Goal: Task Accomplishment & Management: Complete application form

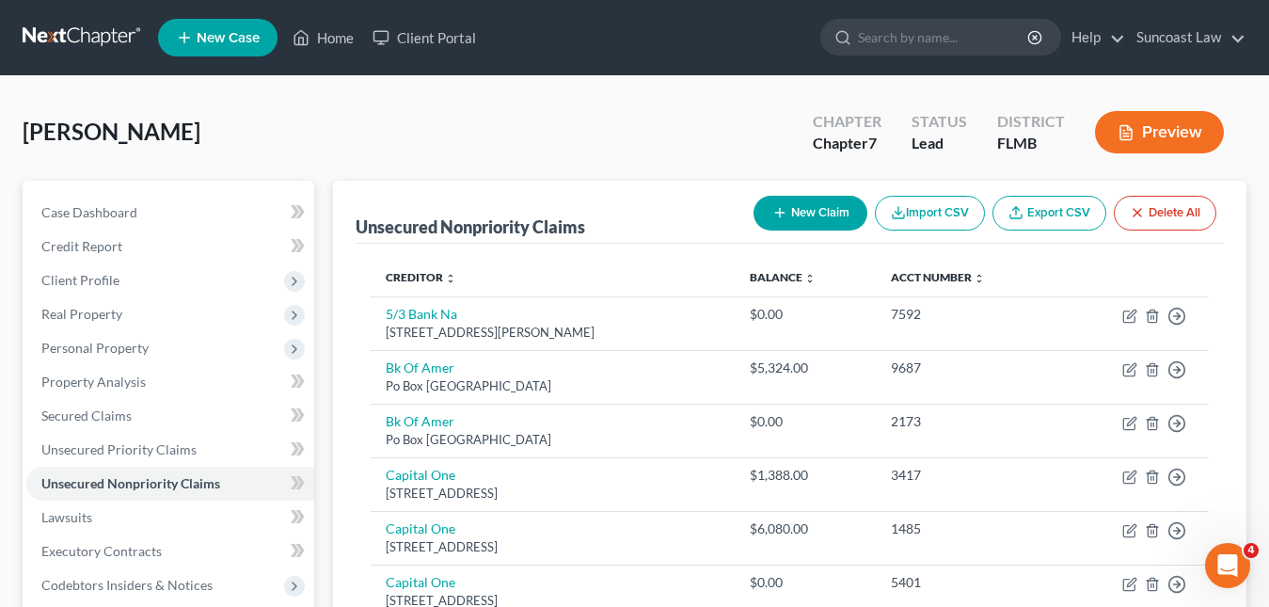
click at [251, 39] on span "New Case" at bounding box center [228, 38] width 63 height 14
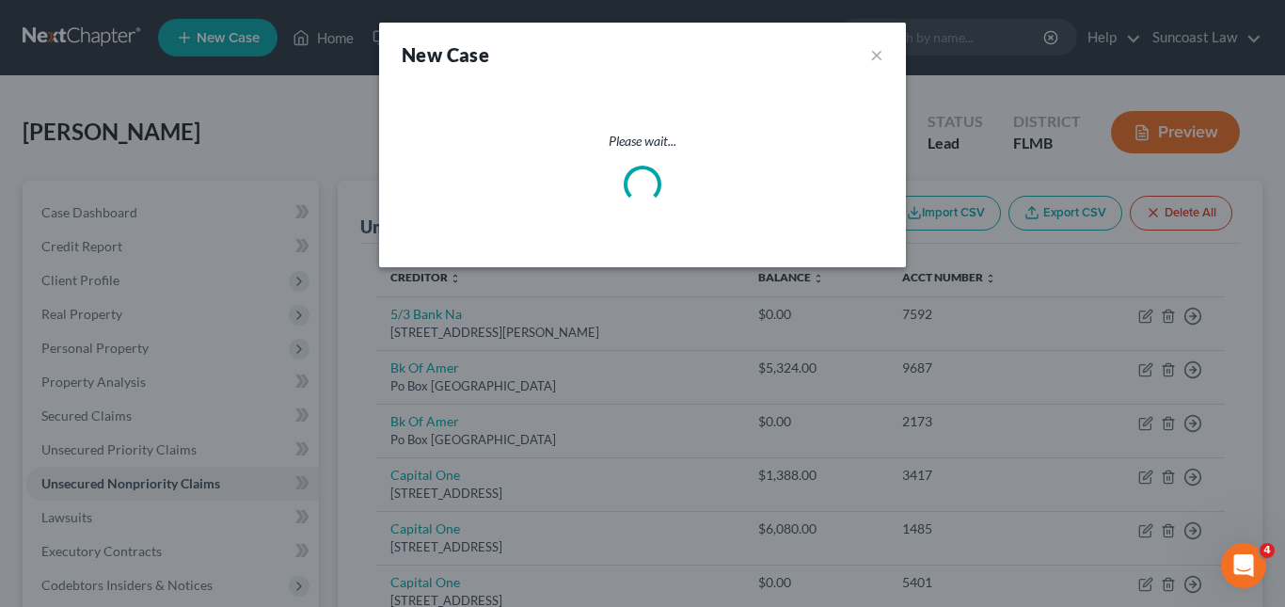
select select "15"
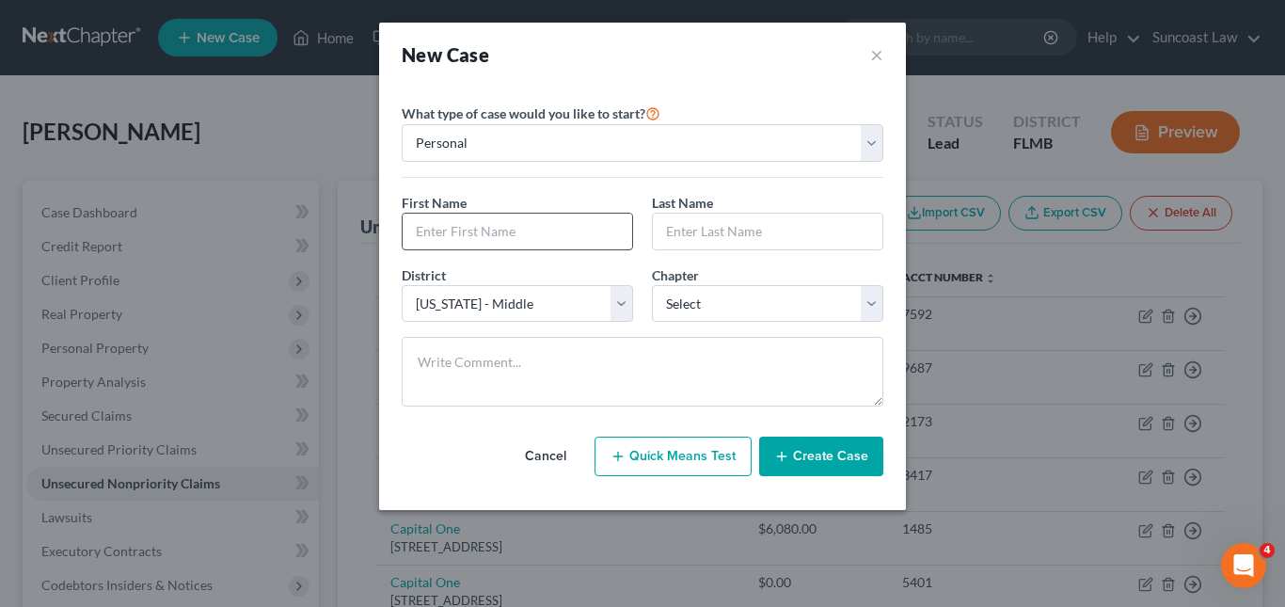
click at [438, 231] on input "text" at bounding box center [518, 232] width 230 height 36
paste input "Karl Nelson"
drag, startPoint x: 444, startPoint y: 230, endPoint x: 485, endPoint y: 231, distance: 40.5
click at [485, 231] on input "Karl Nelson" at bounding box center [518, 232] width 230 height 36
type input "Karl"
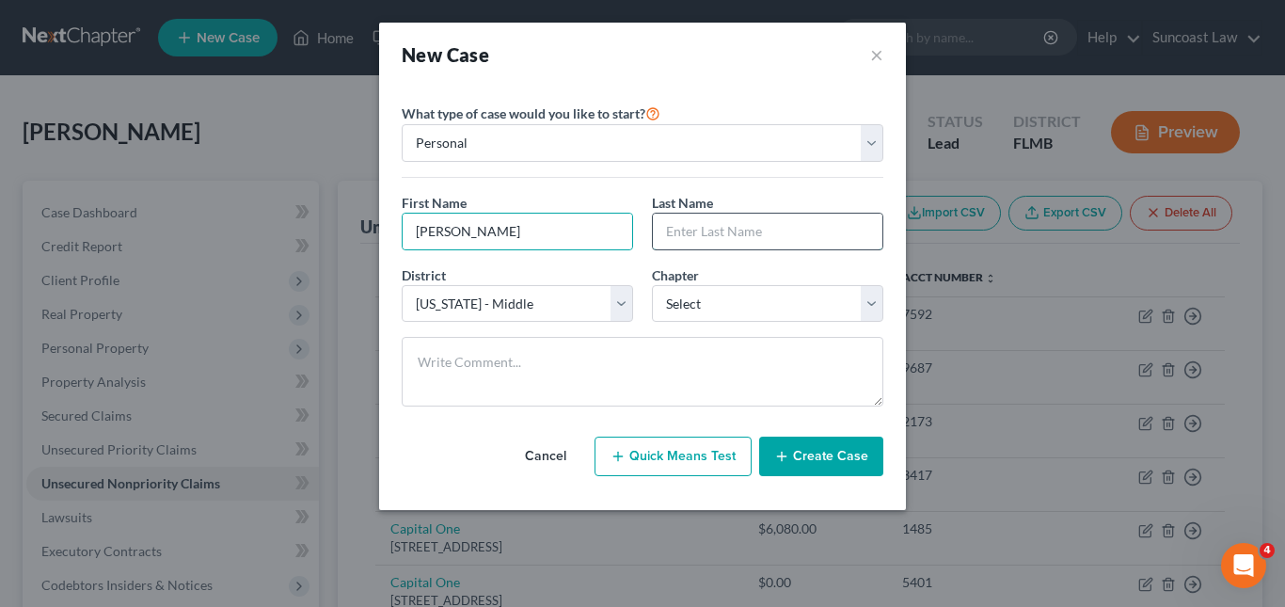
click at [674, 234] on input "text" at bounding box center [768, 232] width 230 height 36
paste input "Nelson"
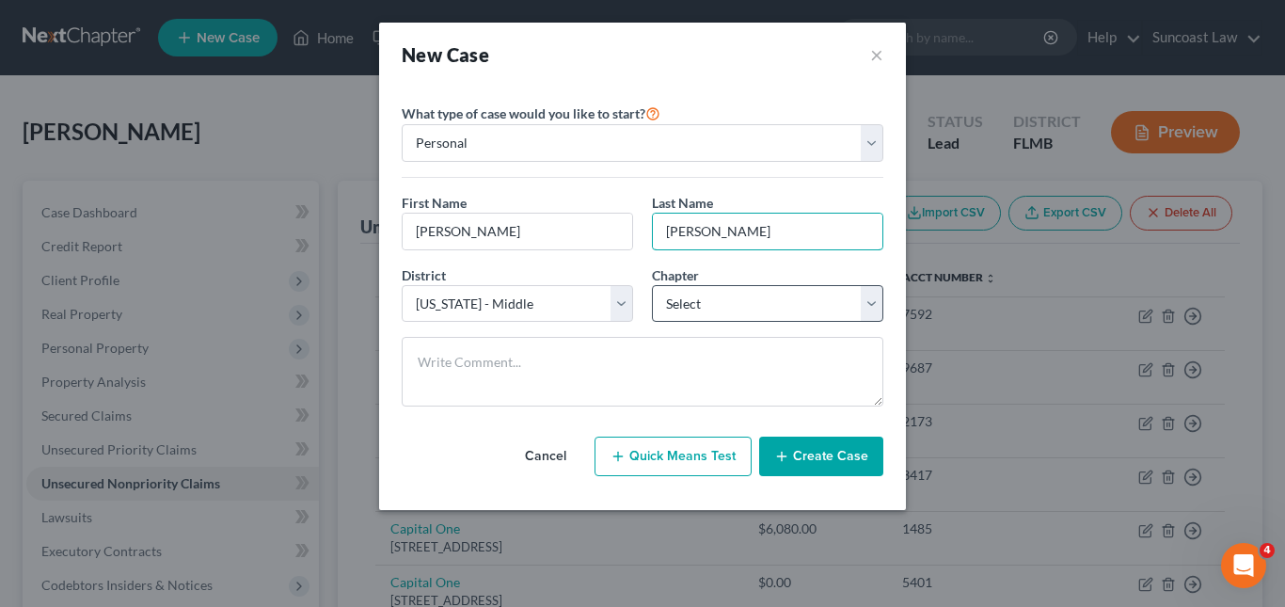
type input "Nelson"
click at [867, 307] on select "Select 7 11 12 13" at bounding box center [767, 304] width 231 height 38
select select "0"
click at [652, 285] on select "Select 7 11 12 13" at bounding box center [767, 304] width 231 height 38
click at [820, 449] on button "Create Case" at bounding box center [821, 457] width 124 height 40
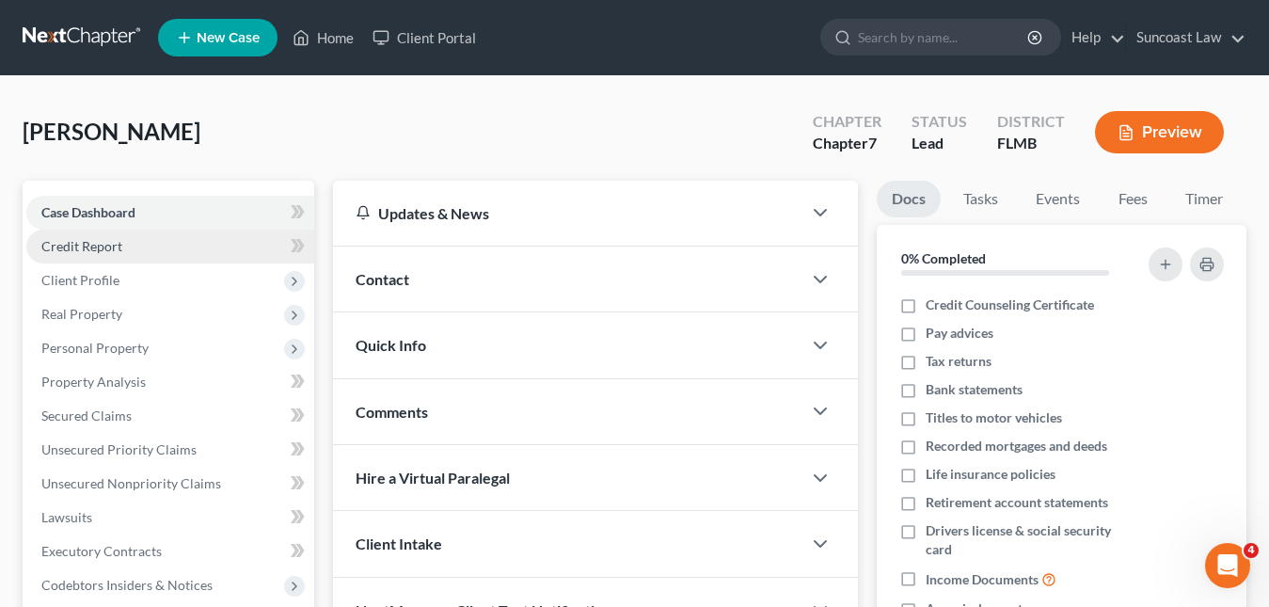
click at [80, 242] on span "Credit Report" at bounding box center [81, 246] width 81 height 16
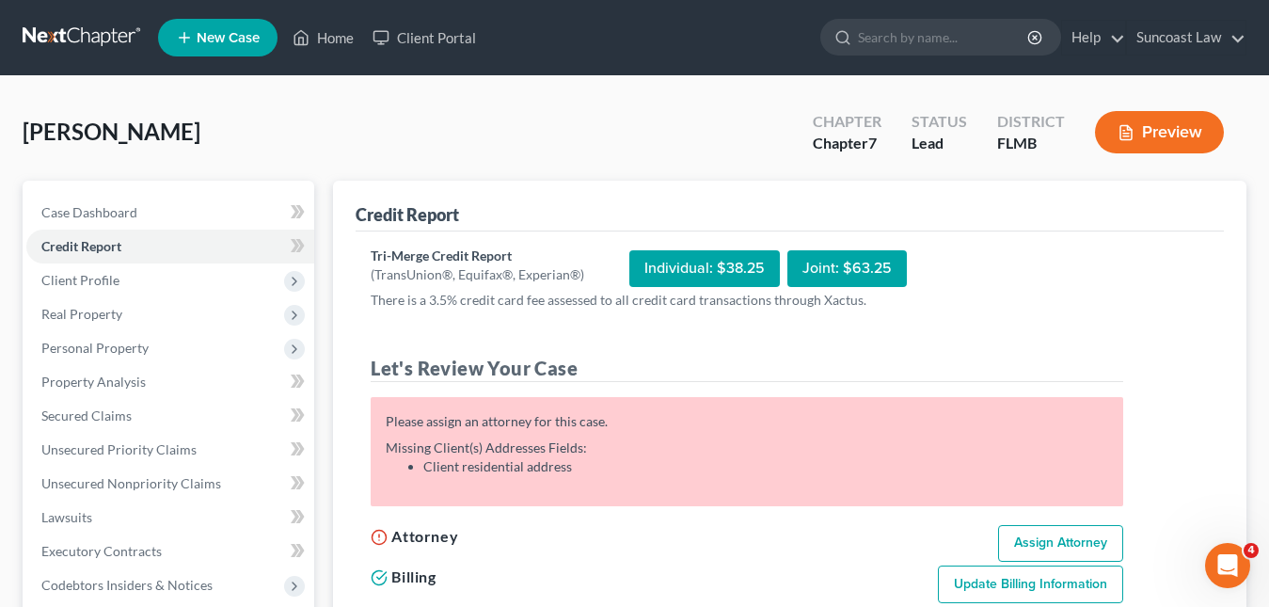
click at [1056, 541] on link "Assign Attorney" at bounding box center [1060, 544] width 125 height 38
select select "1"
select select "0"
select select "15"
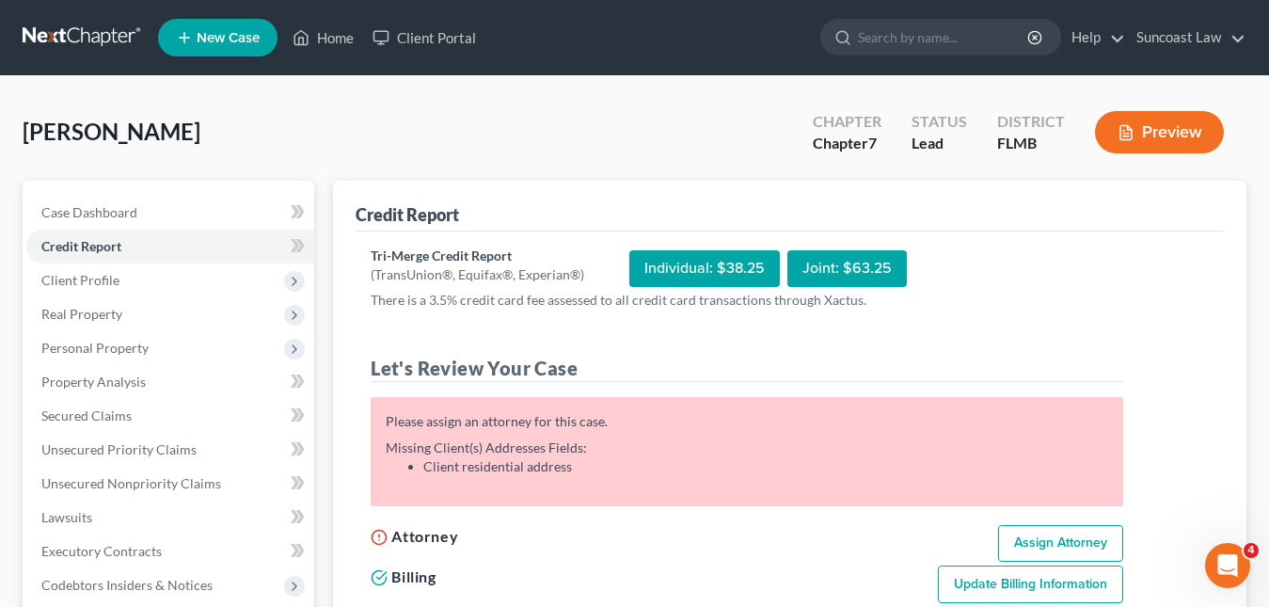
select select "9"
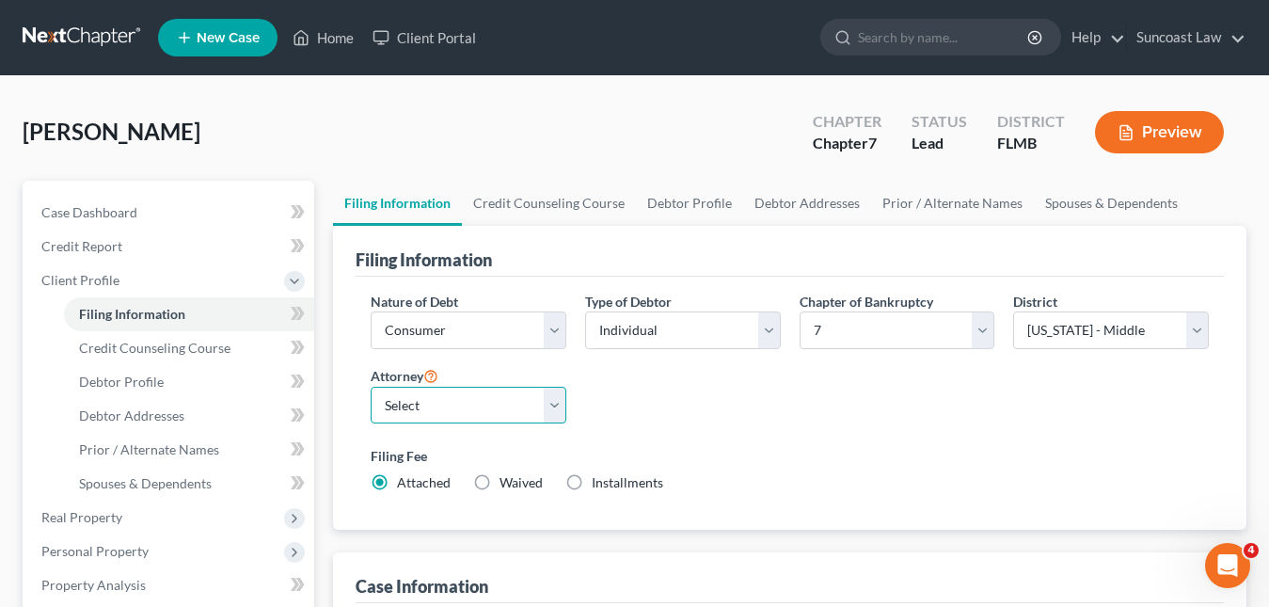
click at [557, 405] on select "Select Shelley Hogue - FLMB Shelley Hogue - FLMB" at bounding box center [469, 406] width 196 height 38
select select "0"
click at [371, 387] on select "Select Shelley Hogue - FLMB Shelley Hogue - FLMB" at bounding box center [469, 406] width 196 height 38
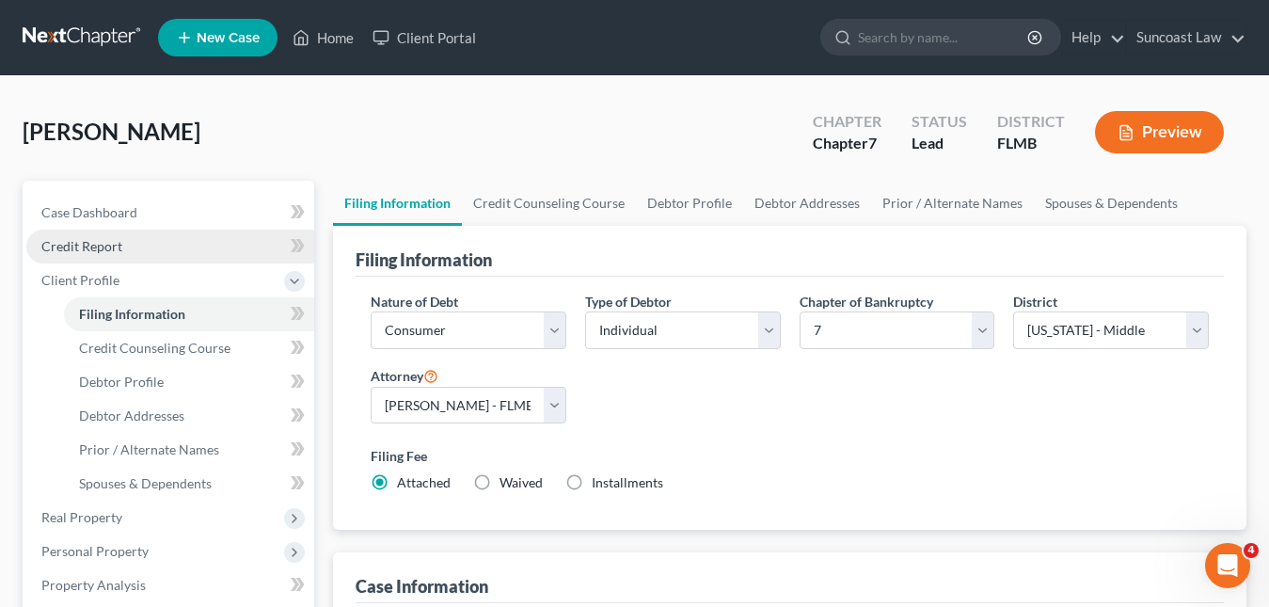
click at [95, 248] on span "Credit Report" at bounding box center [81, 246] width 81 height 16
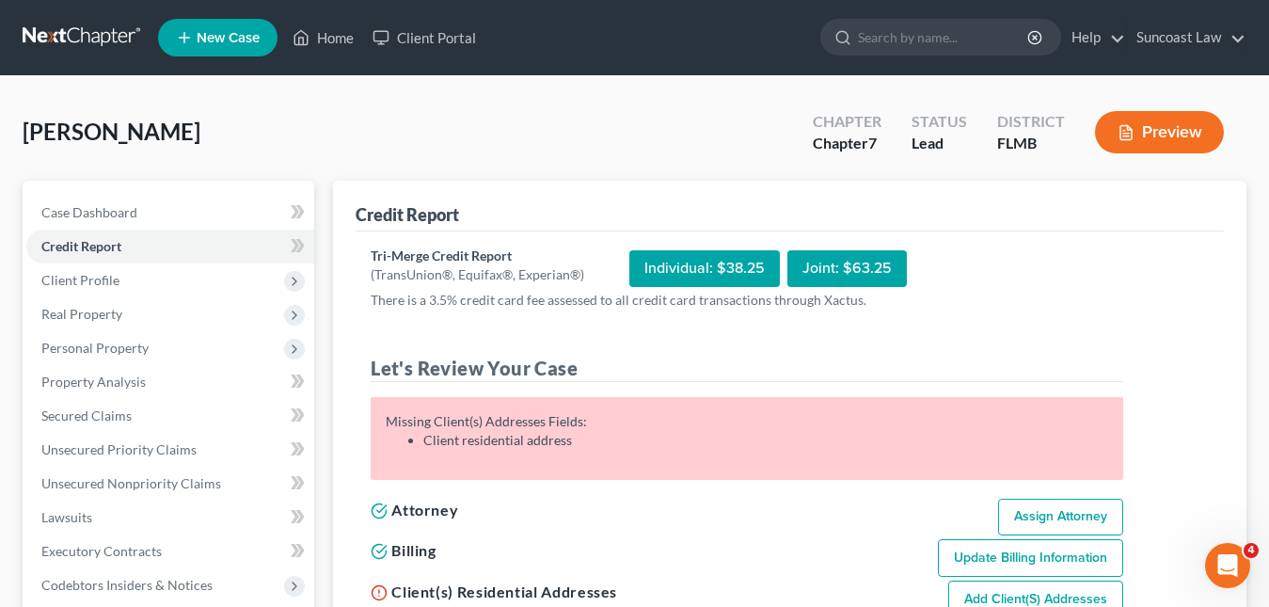
scroll to position [188, 0]
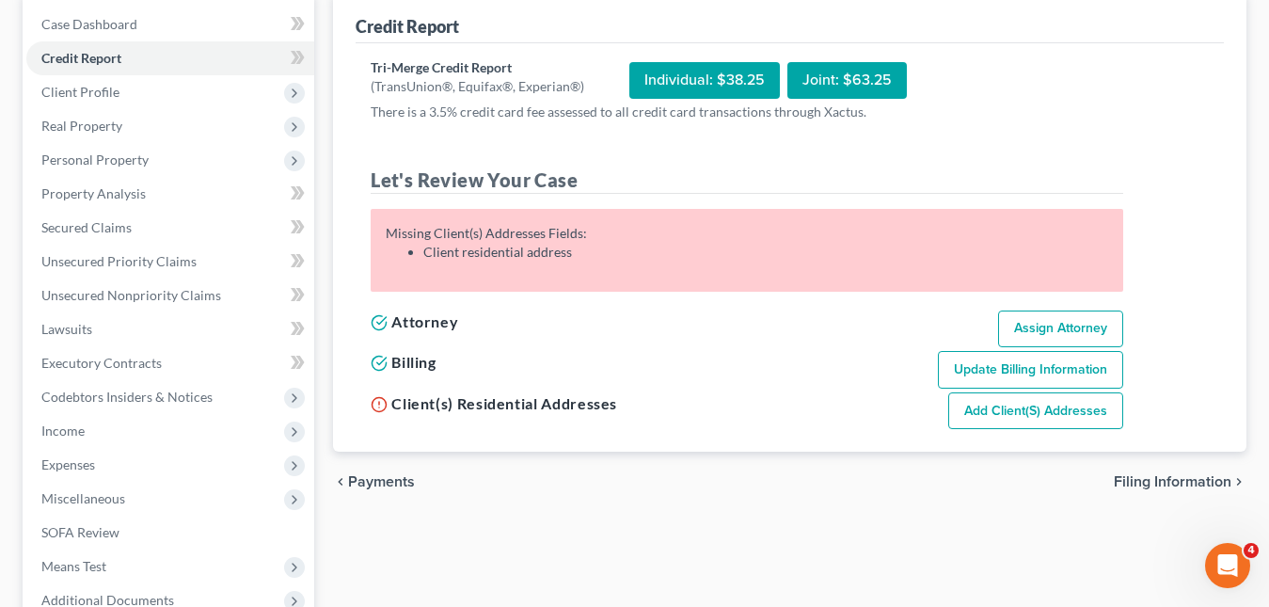
click at [1036, 415] on link "Add Client(s) Addresses" at bounding box center [1035, 411] width 175 height 38
select select "0"
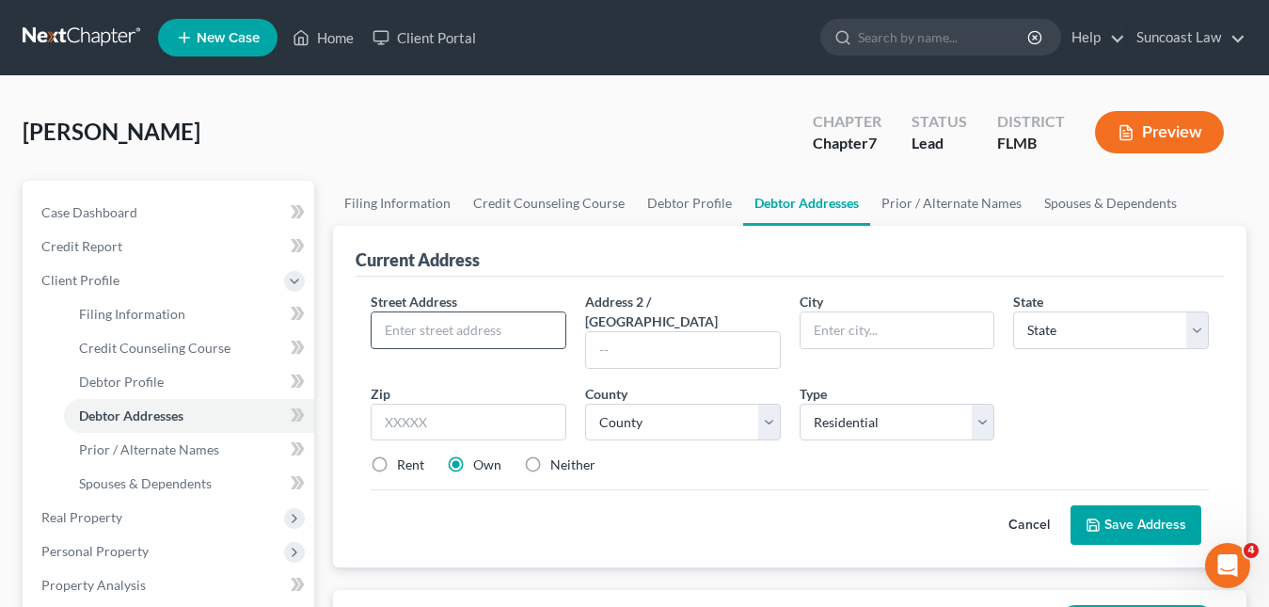
click at [395, 337] on input "text" at bounding box center [469, 330] width 194 height 36
paste input "17370 SE 35th Lane"
type input "17370 SE 35th Lane"
click at [404, 415] on input "text" at bounding box center [469, 423] width 196 height 38
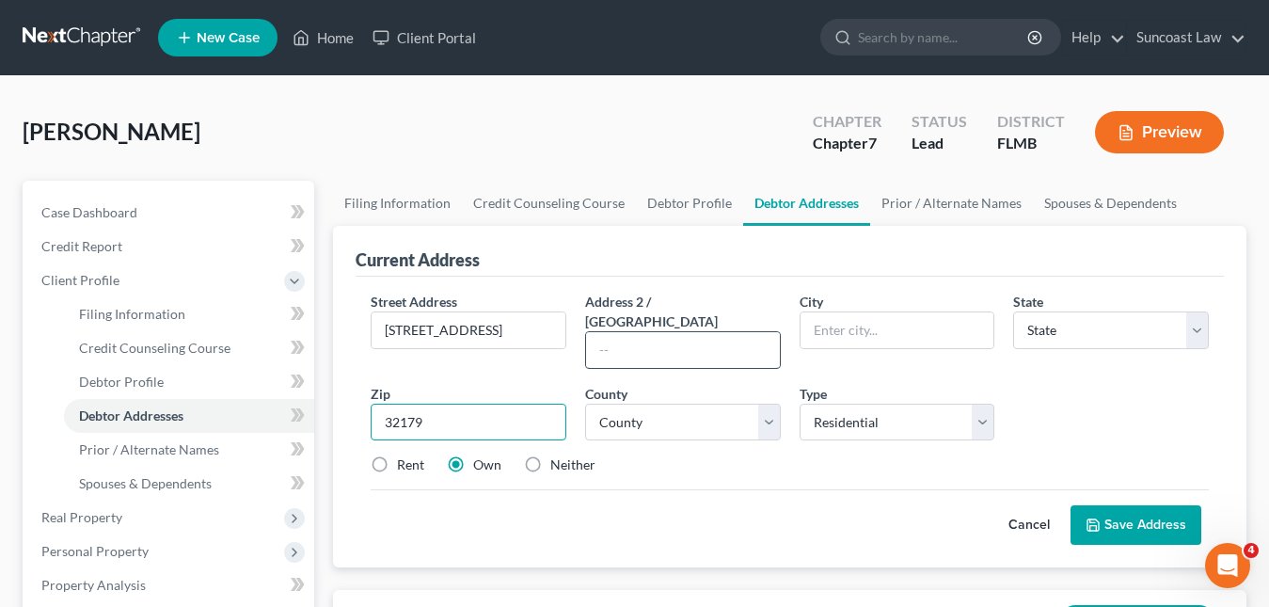
type input "32179"
type input "Ocklawaha"
select select "9"
click at [651, 332] on input "text" at bounding box center [683, 350] width 194 height 36
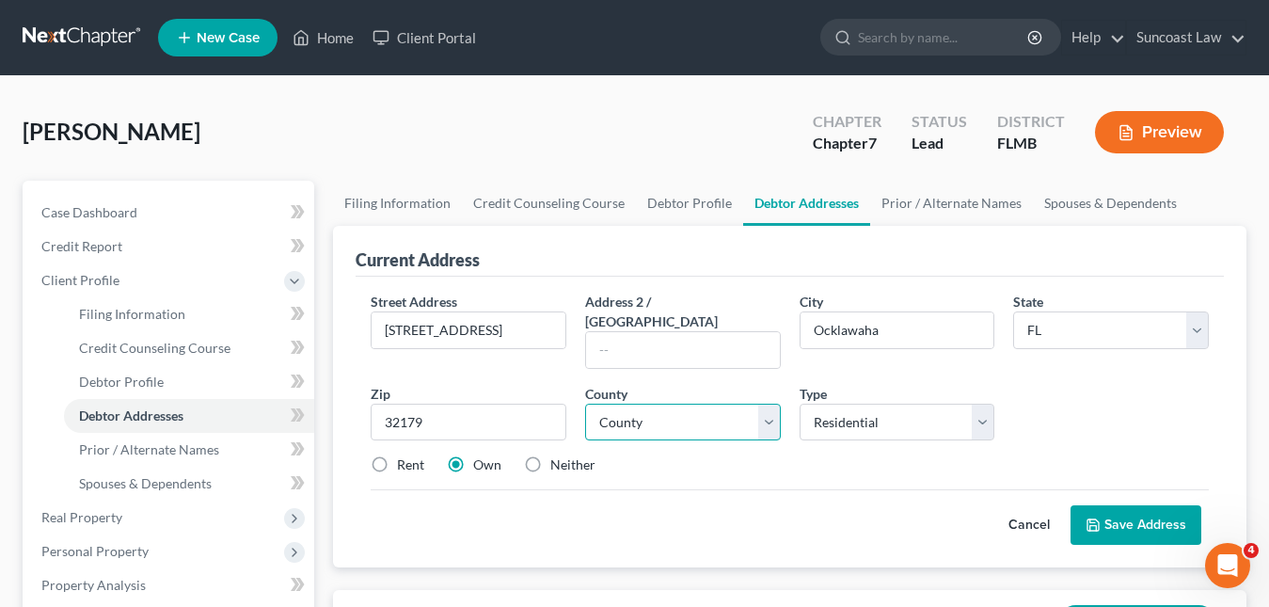
click at [657, 404] on select "County" at bounding box center [683, 423] width 196 height 38
select select "40"
click at [659, 404] on select "County Alachua County Baker County Bay County Bradford County Brevard County Br…" at bounding box center [683, 423] width 196 height 38
click at [1118, 505] on button "Save Address" at bounding box center [1136, 525] width 131 height 40
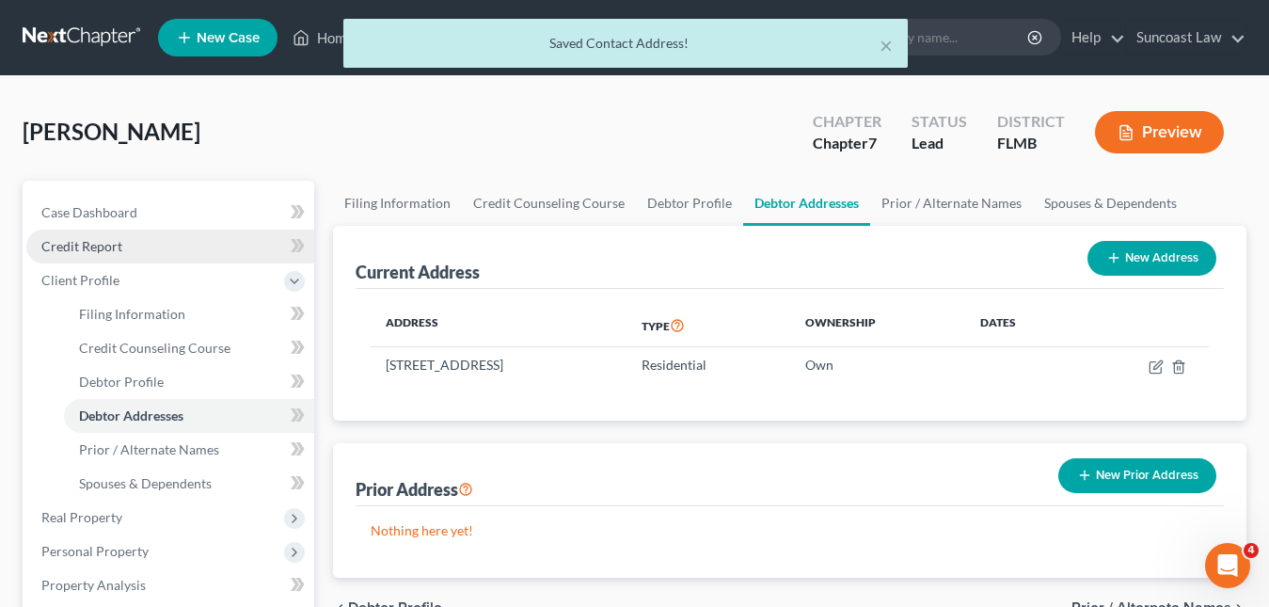
click at [99, 248] on span "Credit Report" at bounding box center [81, 246] width 81 height 16
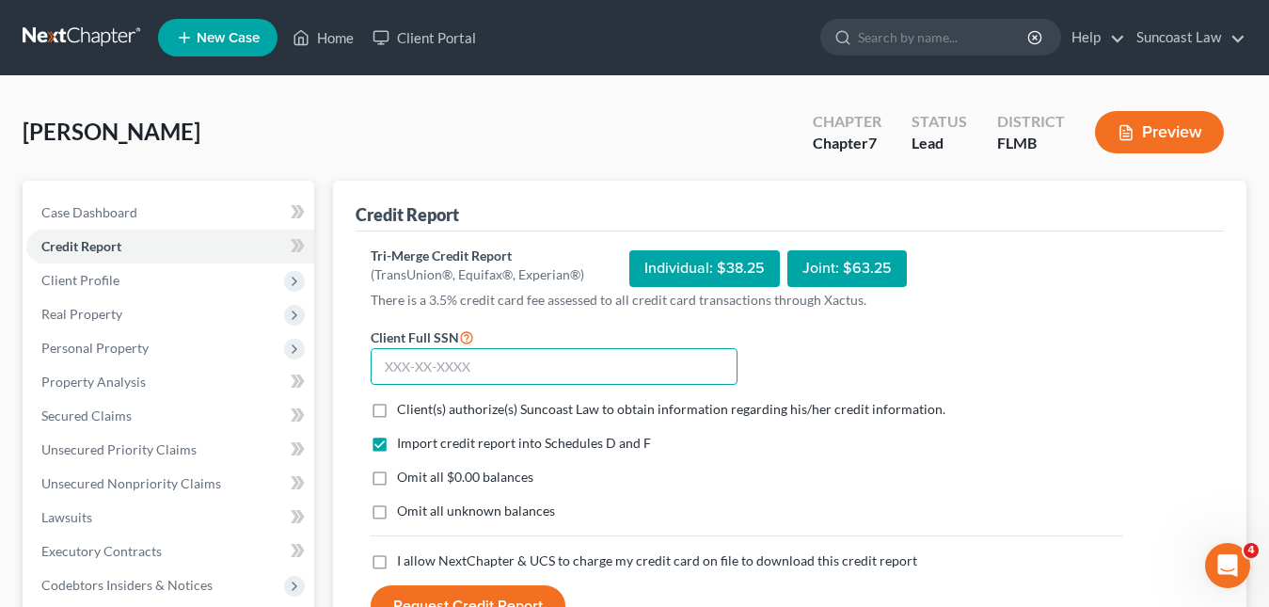
click at [403, 366] on input "text" at bounding box center [554, 367] width 367 height 38
paste input "555-78-4080"
type input "555-78-4080"
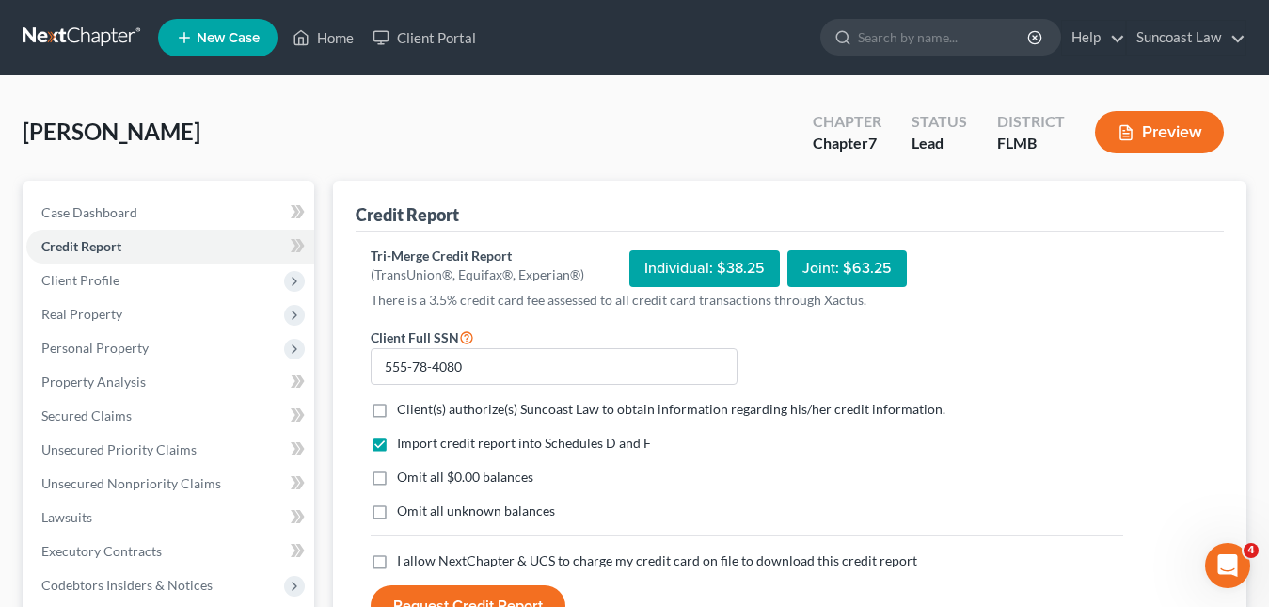
click at [397, 409] on label "Client(s) authorize(s) Suncoast Law to obtain information regarding his/her cre…" at bounding box center [671, 409] width 549 height 19
click at [405, 409] on input "Client(s) authorize(s) Suncoast Law to obtain information regarding his/her cre…" at bounding box center [411, 406] width 12 height 12
checkbox input "true"
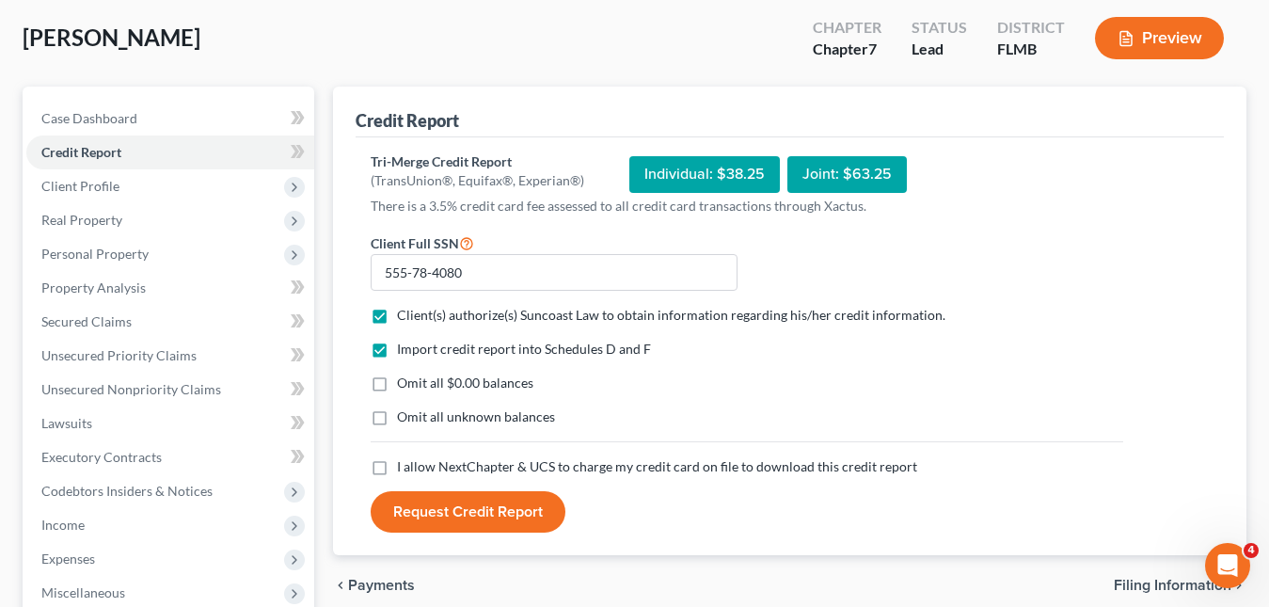
click at [397, 466] on label "I allow NextChapter & UCS to charge my credit card on file to download this cre…" at bounding box center [657, 466] width 520 height 19
click at [405, 466] on input "I allow NextChapter & UCS to charge my credit card on file to download this cre…" at bounding box center [411, 463] width 12 height 12
checkbox input "true"
click at [431, 508] on button "Request Credit Report" at bounding box center [468, 511] width 195 height 41
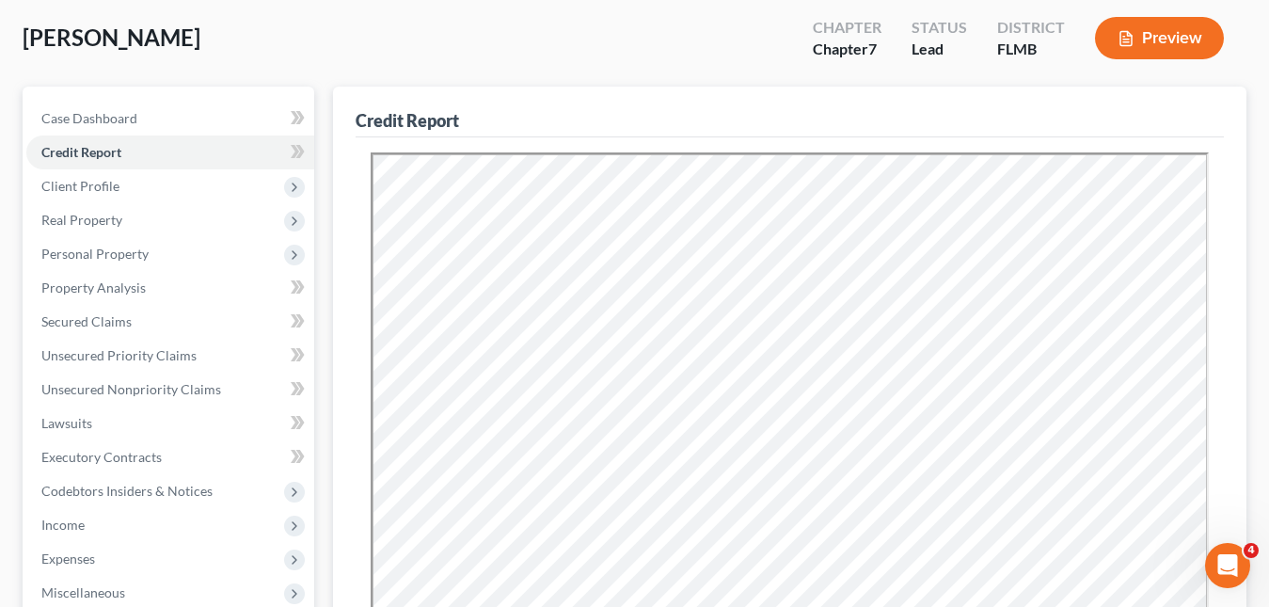
scroll to position [0, 0]
click at [107, 154] on span "Credit Report" at bounding box center [81, 152] width 80 height 16
drag, startPoint x: 179, startPoint y: 382, endPoint x: 234, endPoint y: 385, distance: 55.6
click at [179, 383] on span "Unsecured Nonpriority Claims" at bounding box center [131, 389] width 180 height 16
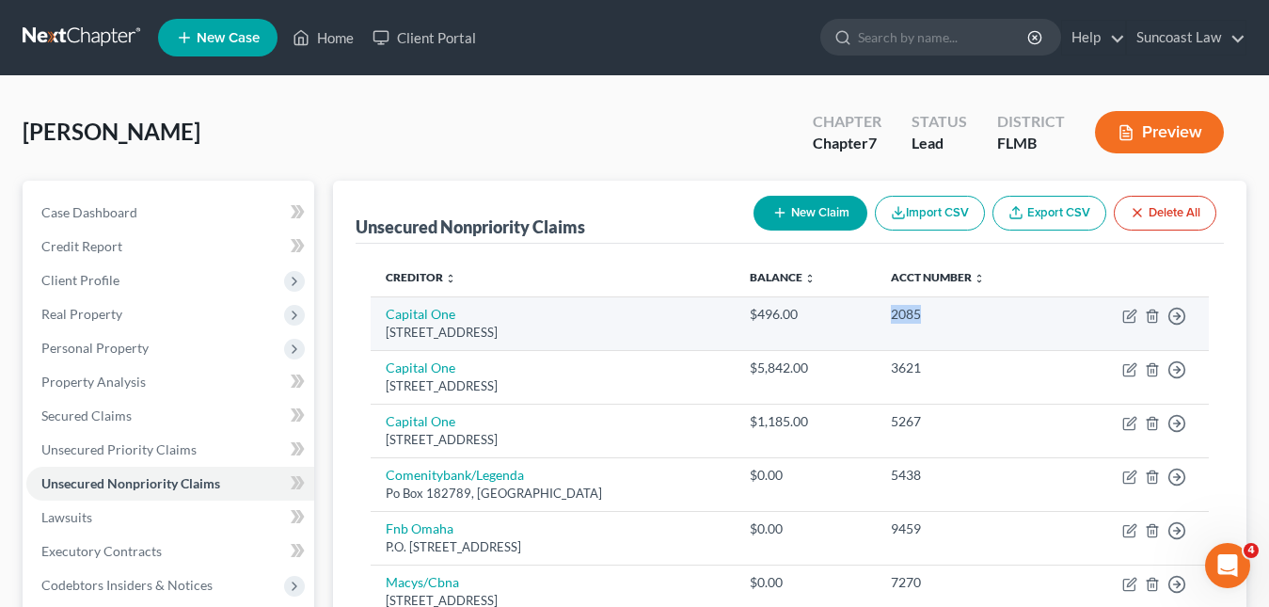
drag, startPoint x: 928, startPoint y: 322, endPoint x: 882, endPoint y: 312, distance: 47.1
click at [882, 314] on td "2085" at bounding box center [967, 323] width 183 height 54
copy div "2085"
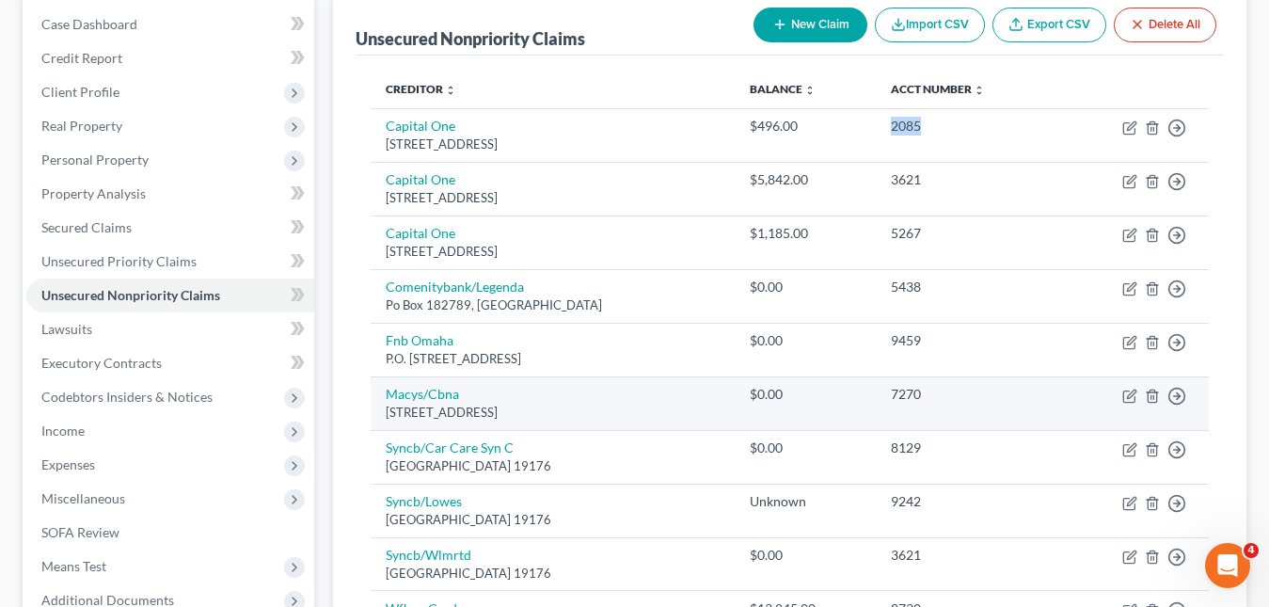
scroll to position [282, 0]
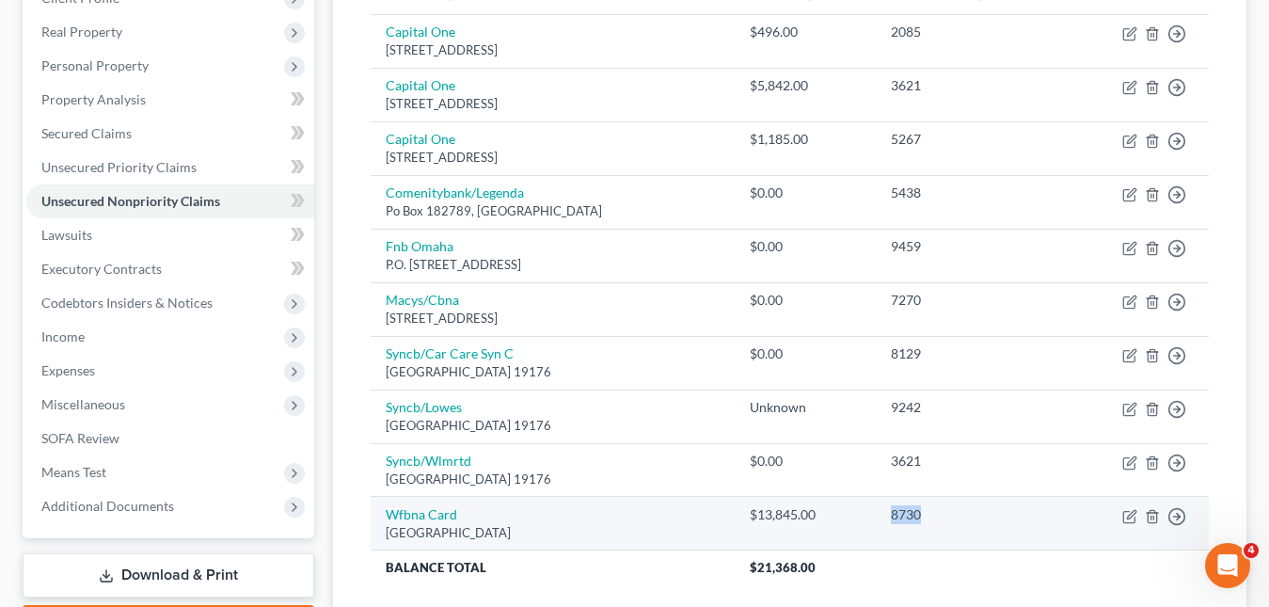
drag, startPoint x: 938, startPoint y: 508, endPoint x: 885, endPoint y: 512, distance: 52.8
click at [885, 512] on td "8730" at bounding box center [967, 524] width 183 height 54
copy div "8730"
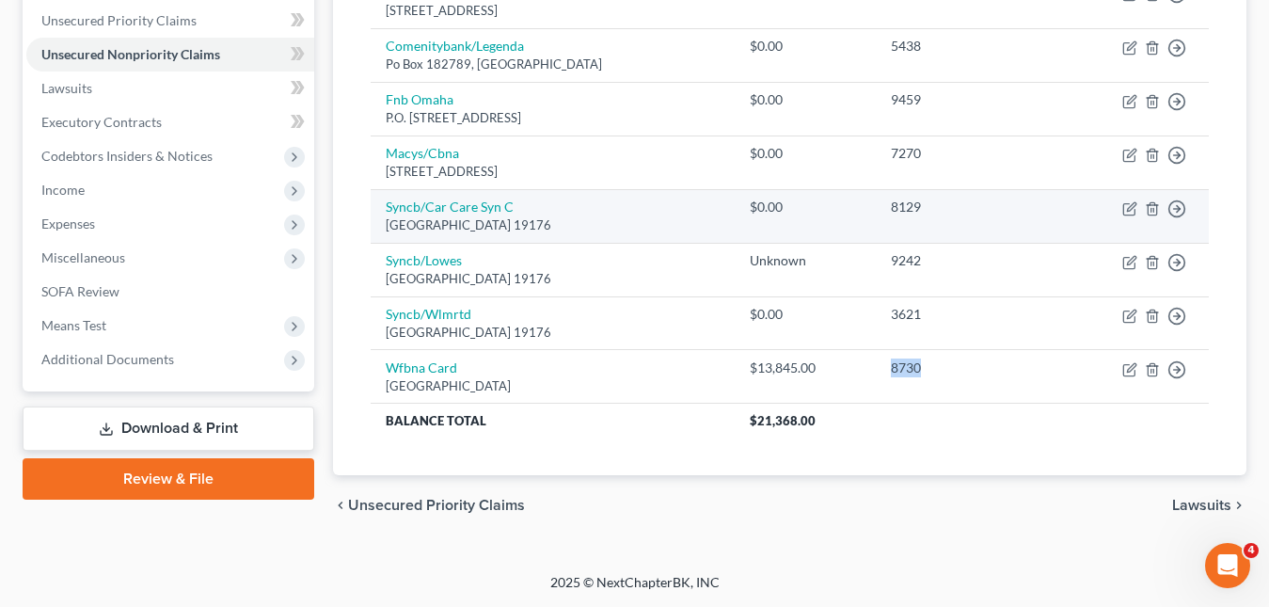
scroll to position [53, 0]
